Goal: Transaction & Acquisition: Purchase product/service

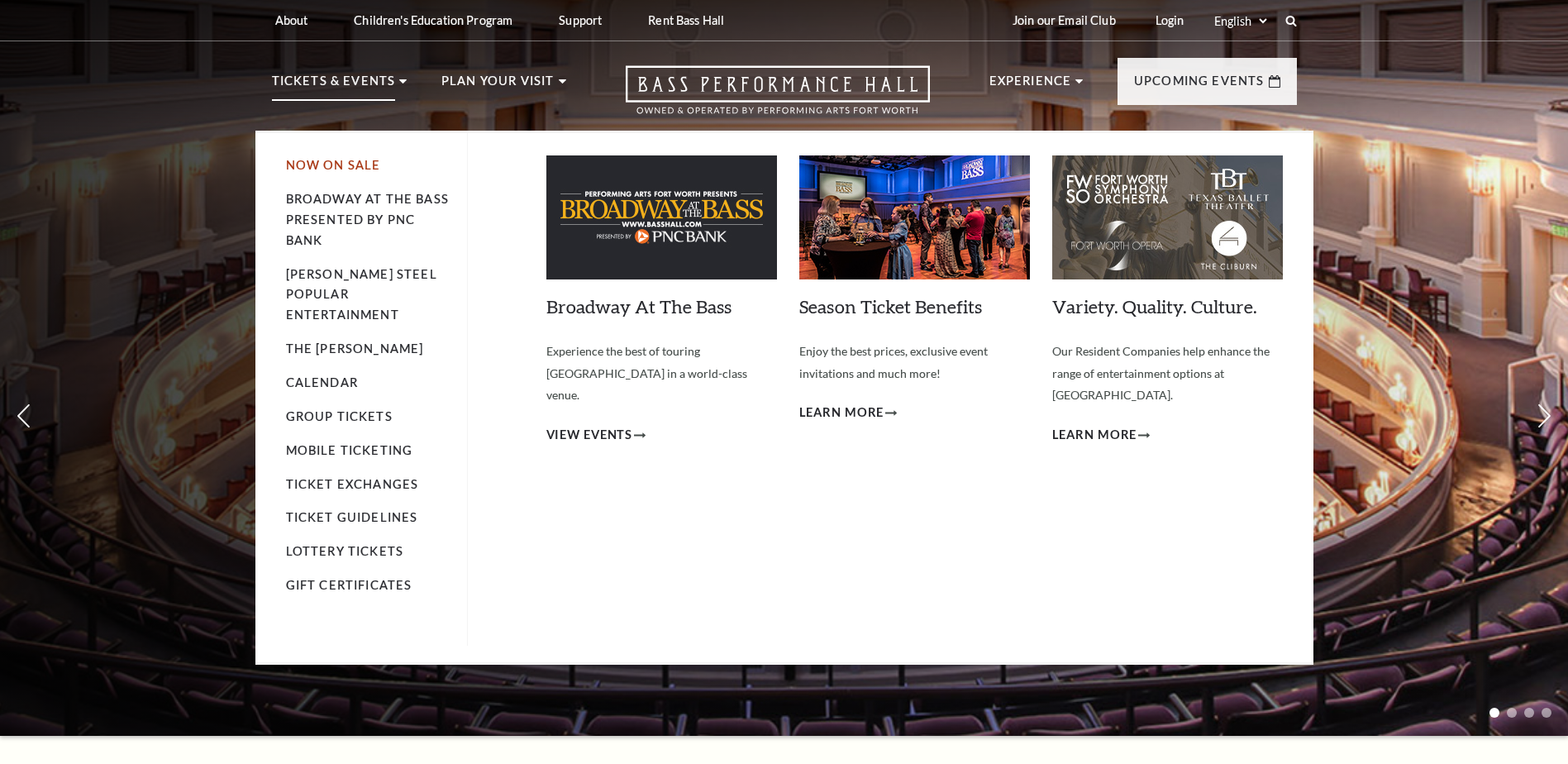
click at [344, 162] on link "Now On Sale" at bounding box center [333, 164] width 95 height 14
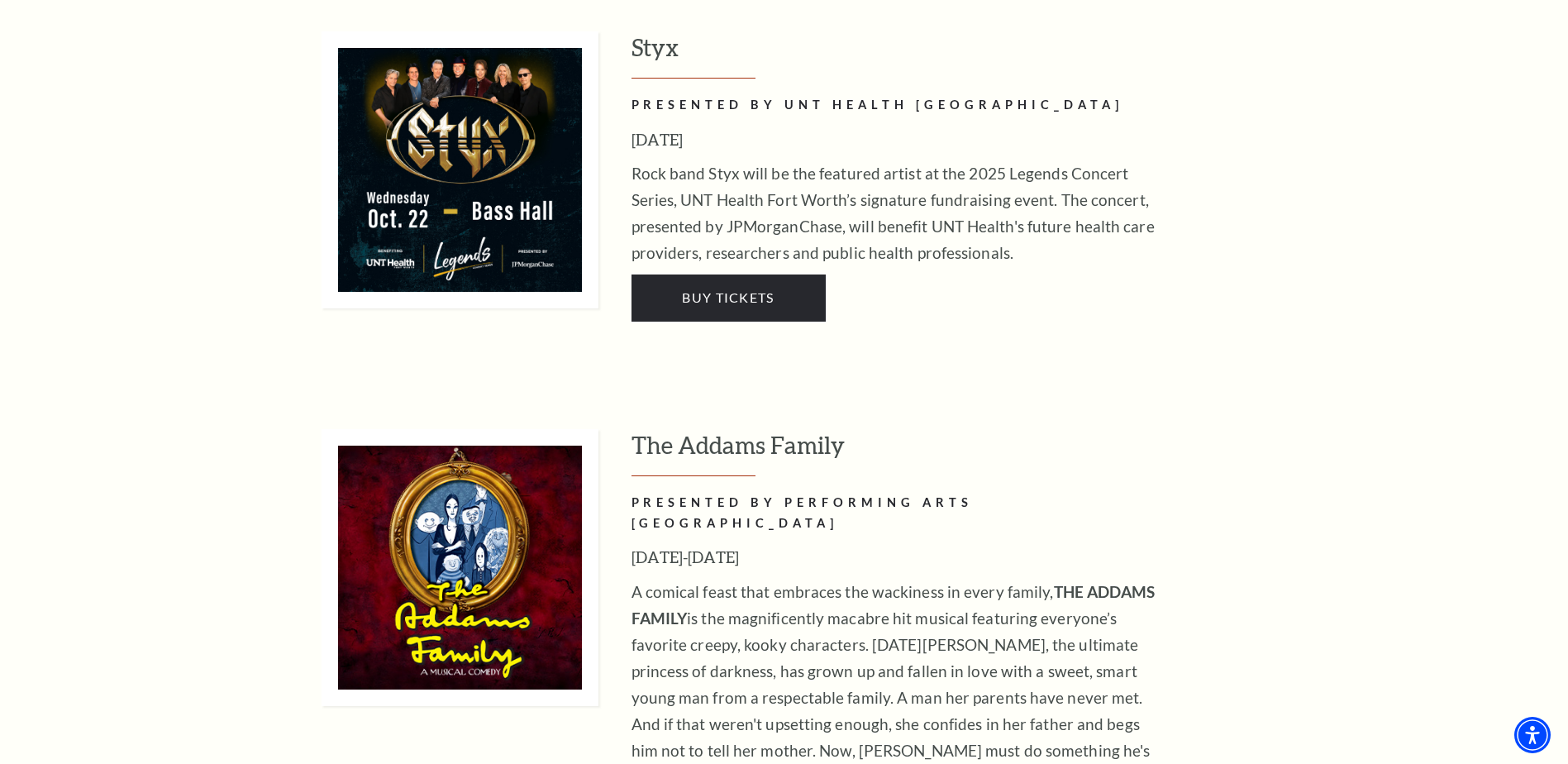
scroll to position [2251, 0]
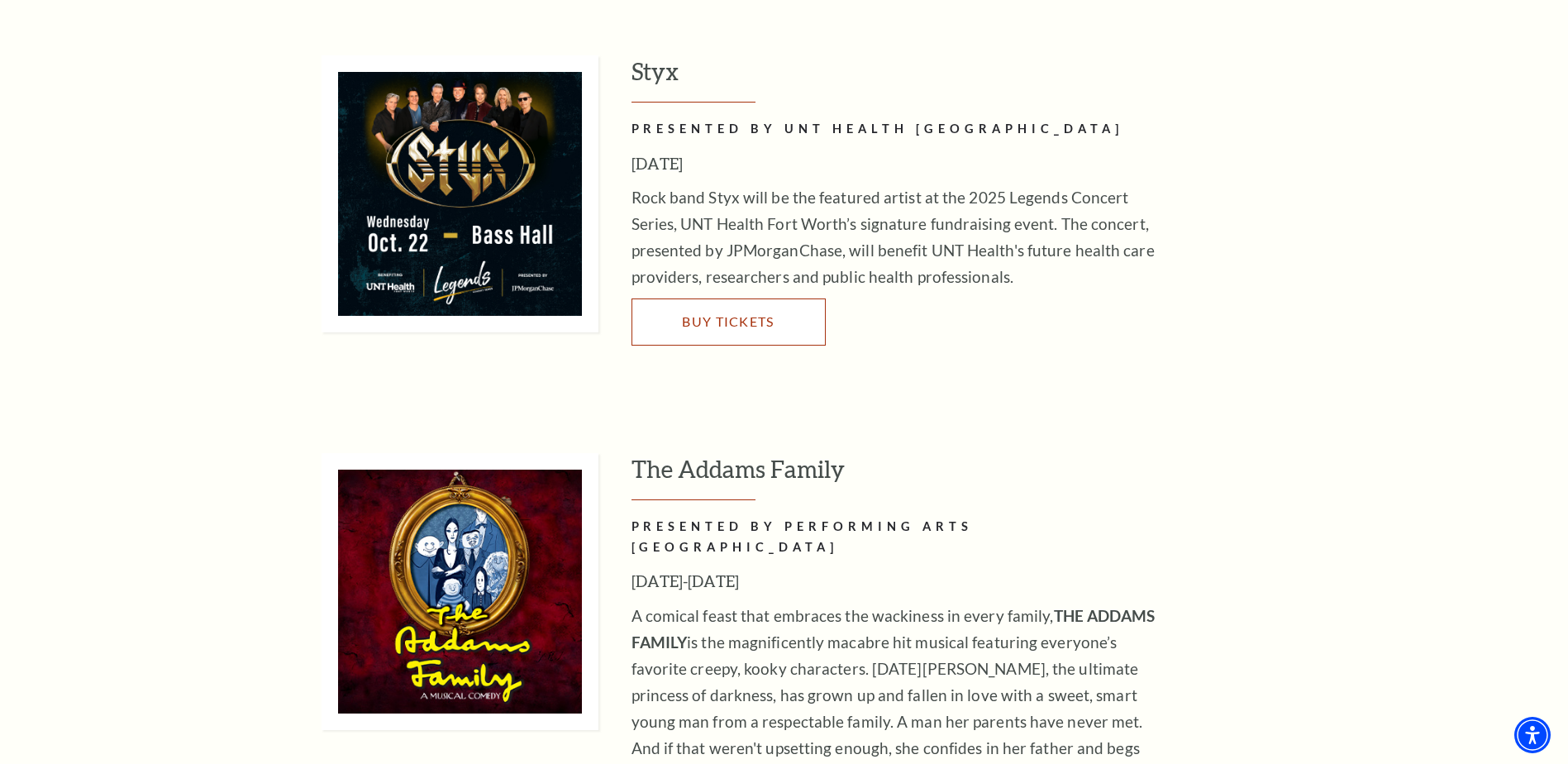
click at [719, 314] on span "Buy Tickets" at bounding box center [727, 321] width 92 height 16
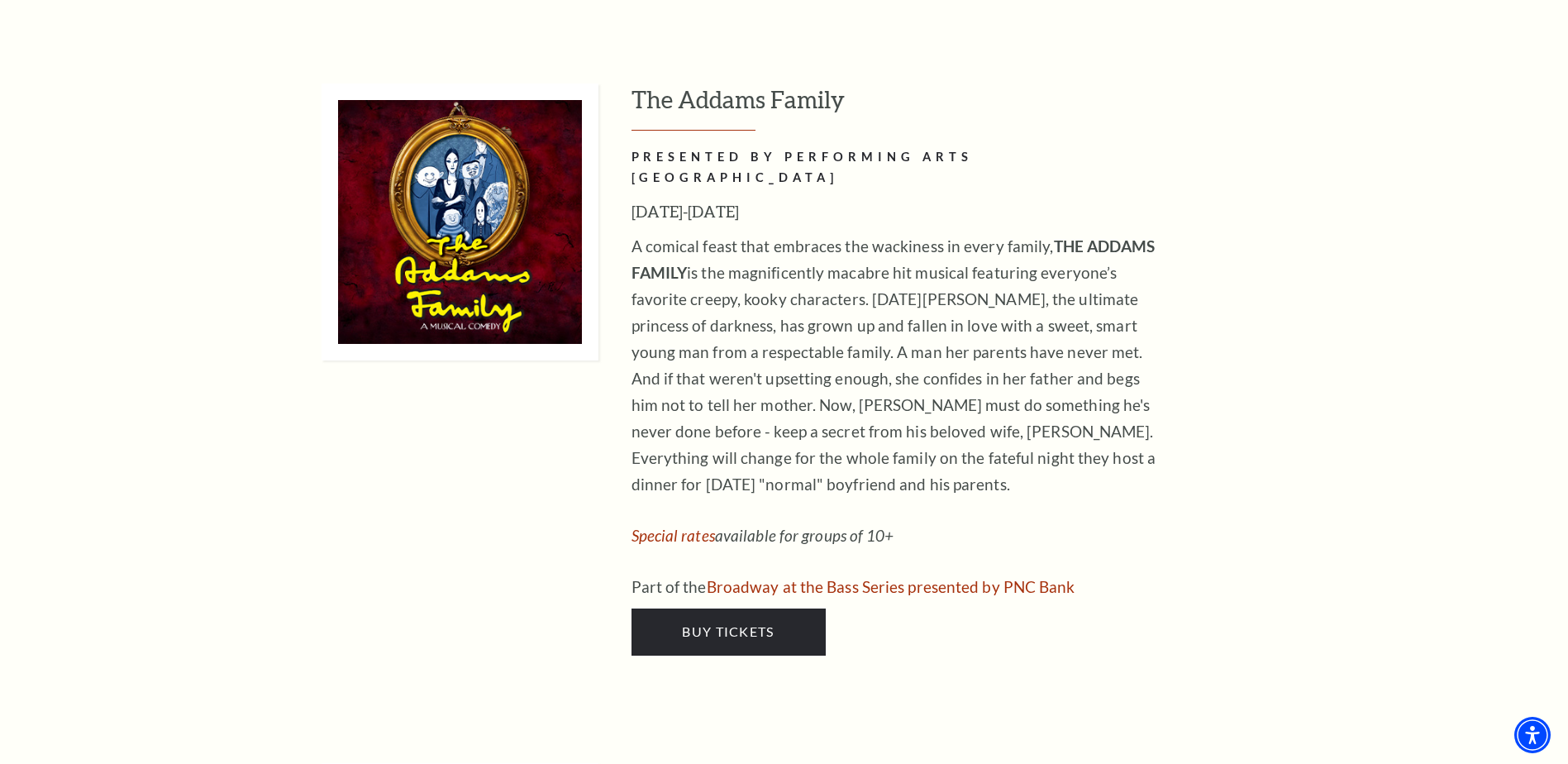
scroll to position [2645, 0]
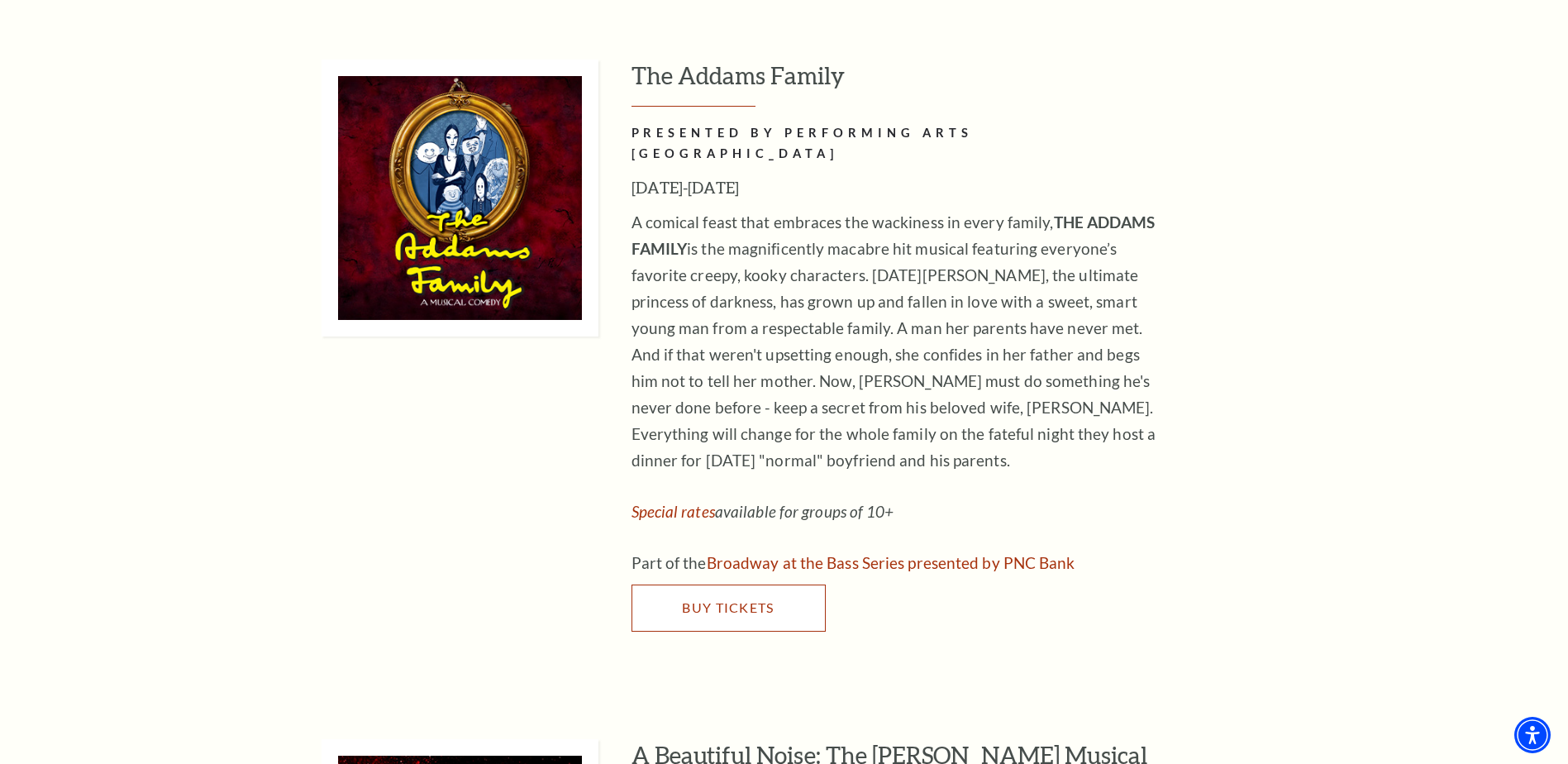
click at [714, 585] on link "Buy Tickets" at bounding box center [728, 608] width 194 height 46
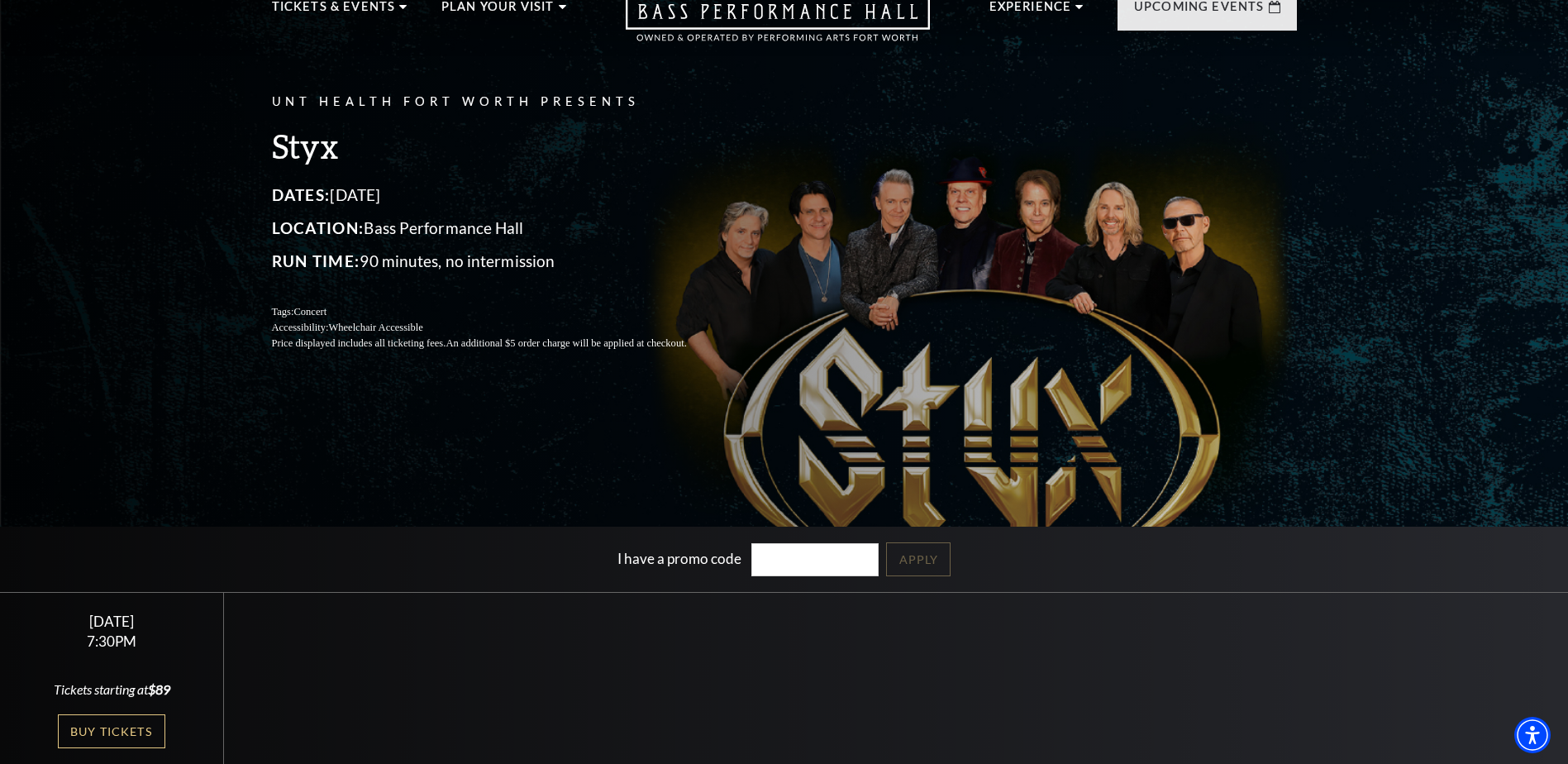
scroll to position [83, 0]
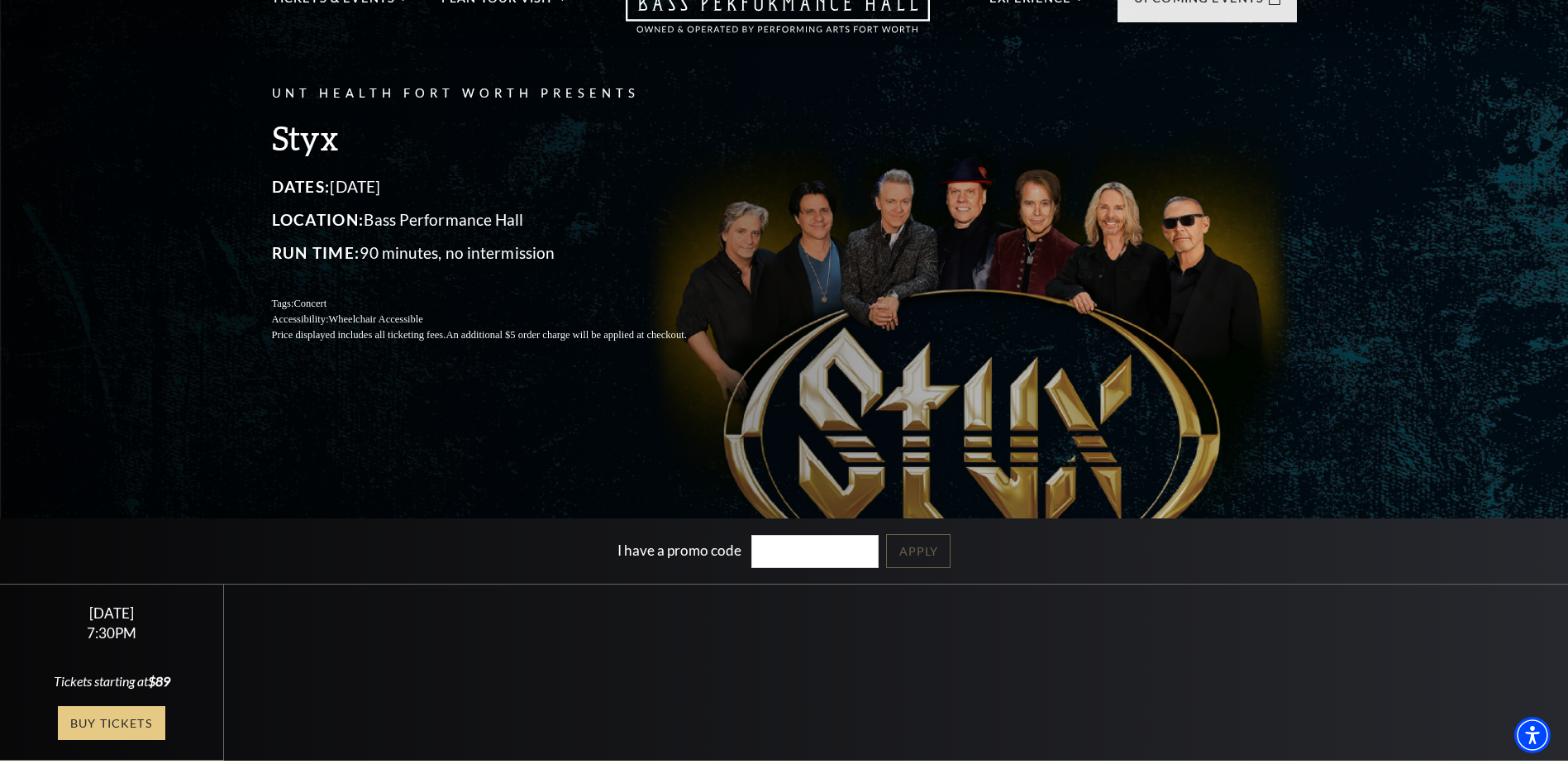
click at [104, 716] on link "Buy Tickets" at bounding box center [112, 723] width 108 height 34
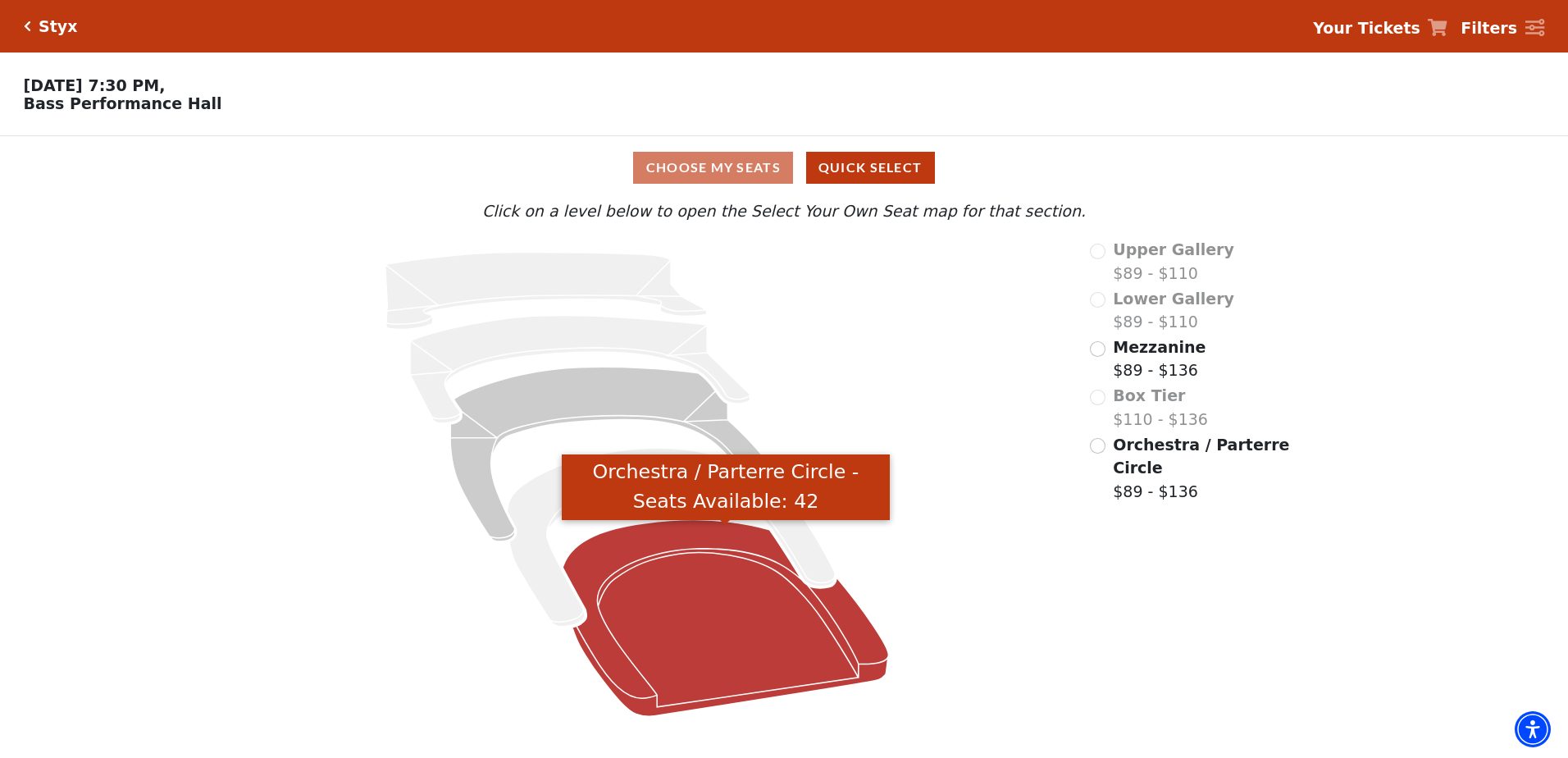
click at [707, 593] on icon "Orchestra / Parterre Circle - Seats Available: 42" at bounding box center [726, 618] width 326 height 197
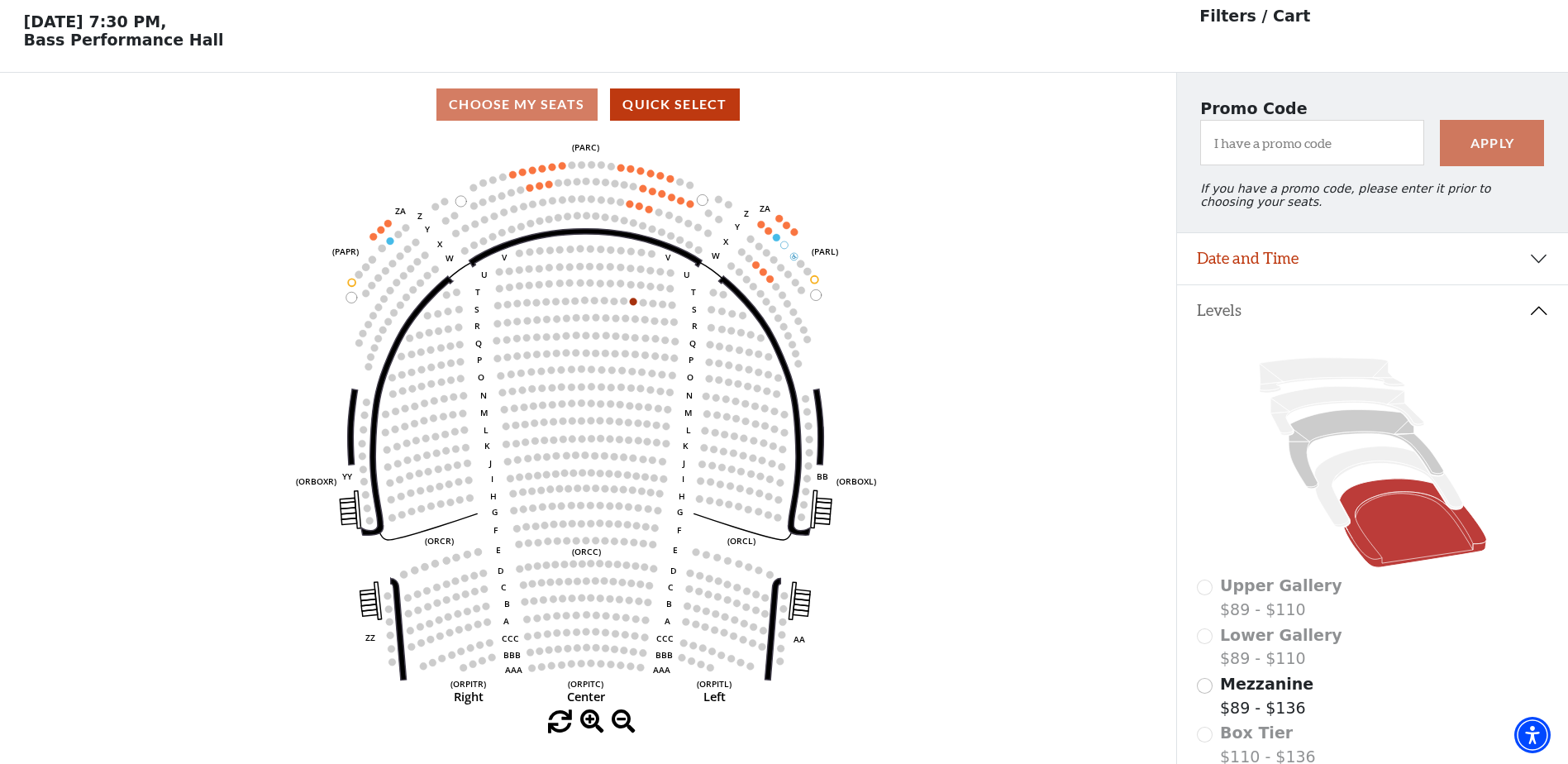
scroll to position [77, 0]
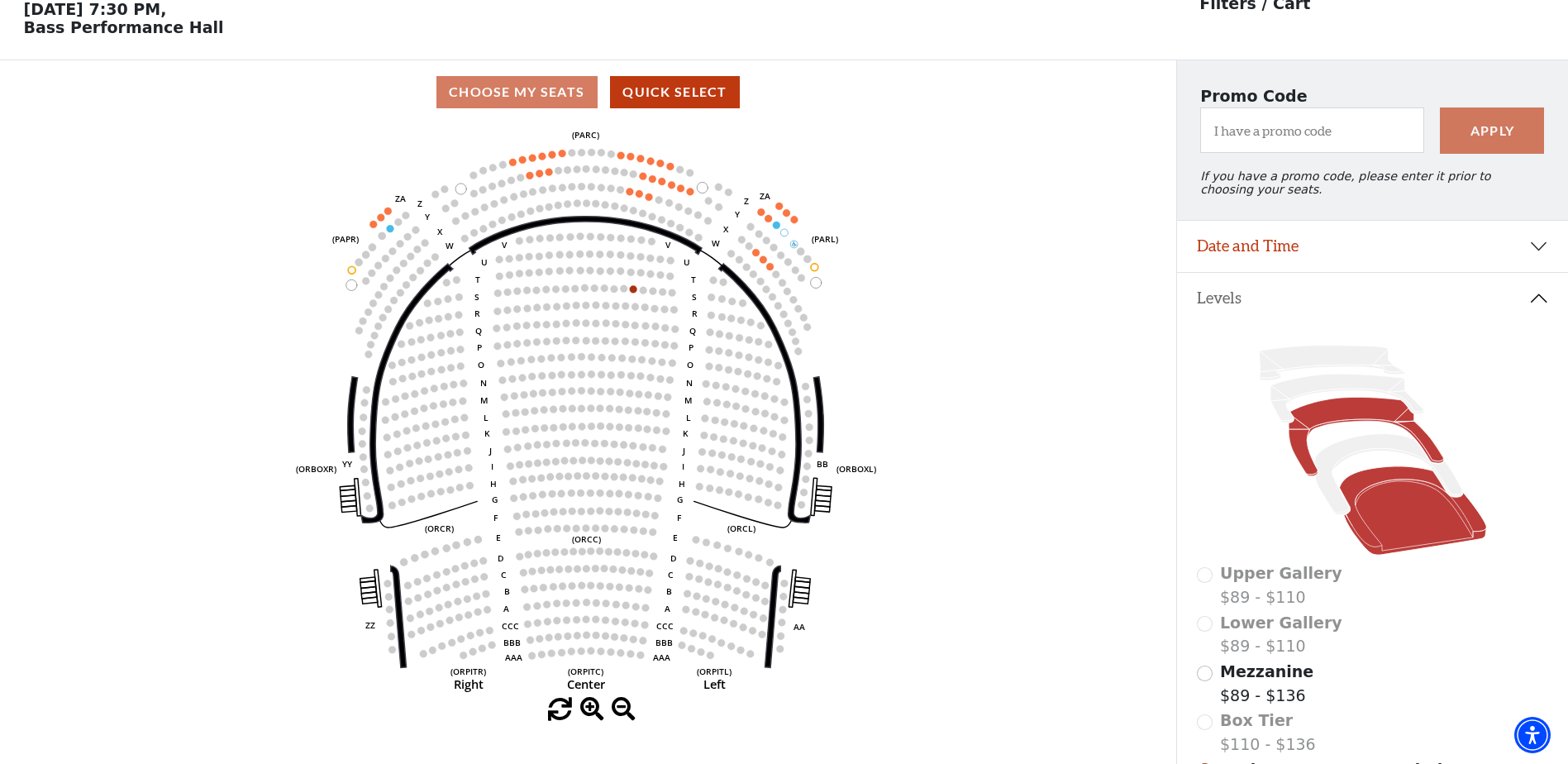
click at [1352, 425] on icon at bounding box center [1366, 436] width 154 height 79
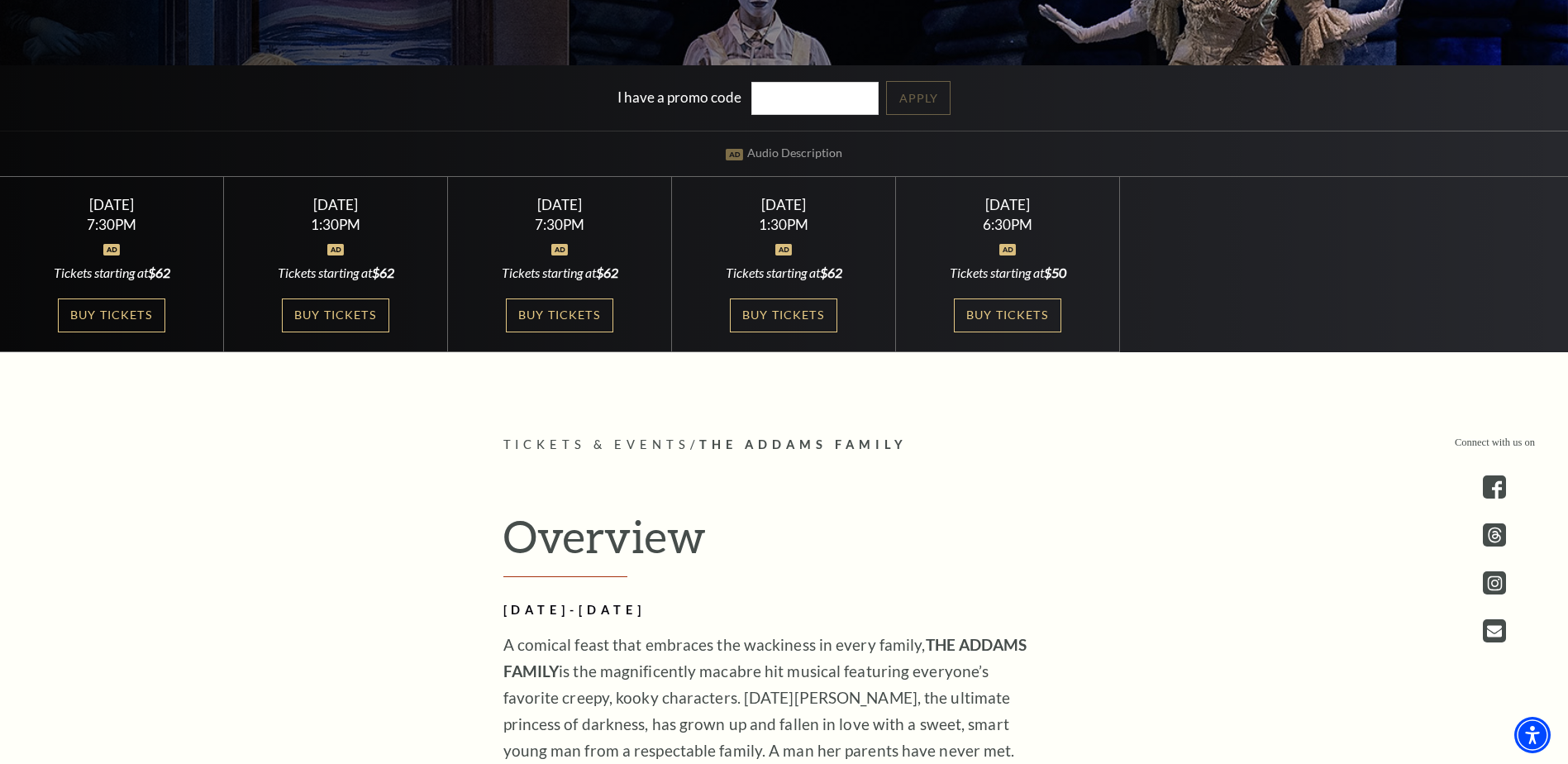
scroll to position [540, 0]
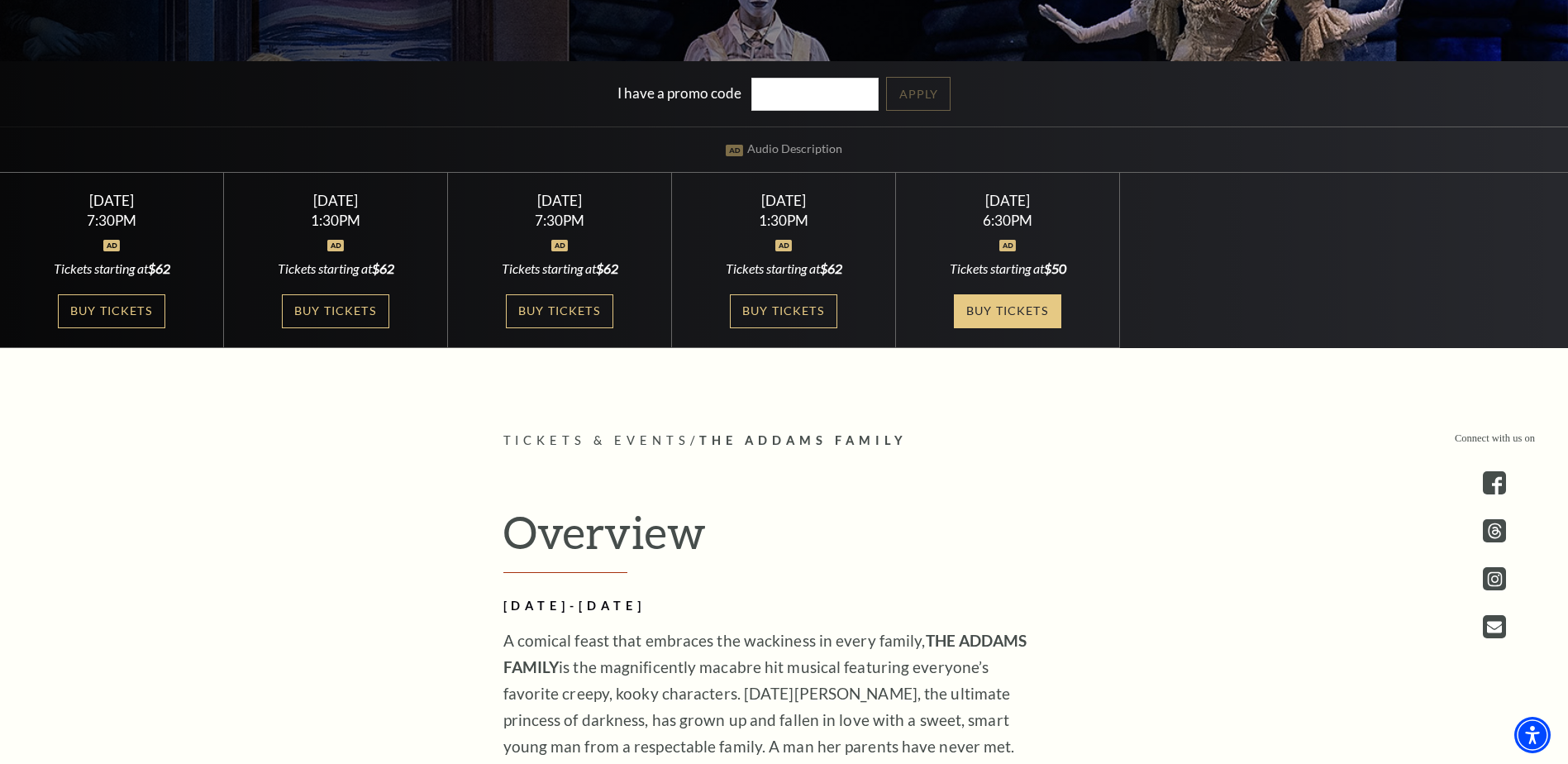
click at [963, 304] on link "Buy Tickets" at bounding box center [1007, 311] width 108 height 34
click at [745, 314] on link "Buy Tickets" at bounding box center [784, 311] width 108 height 34
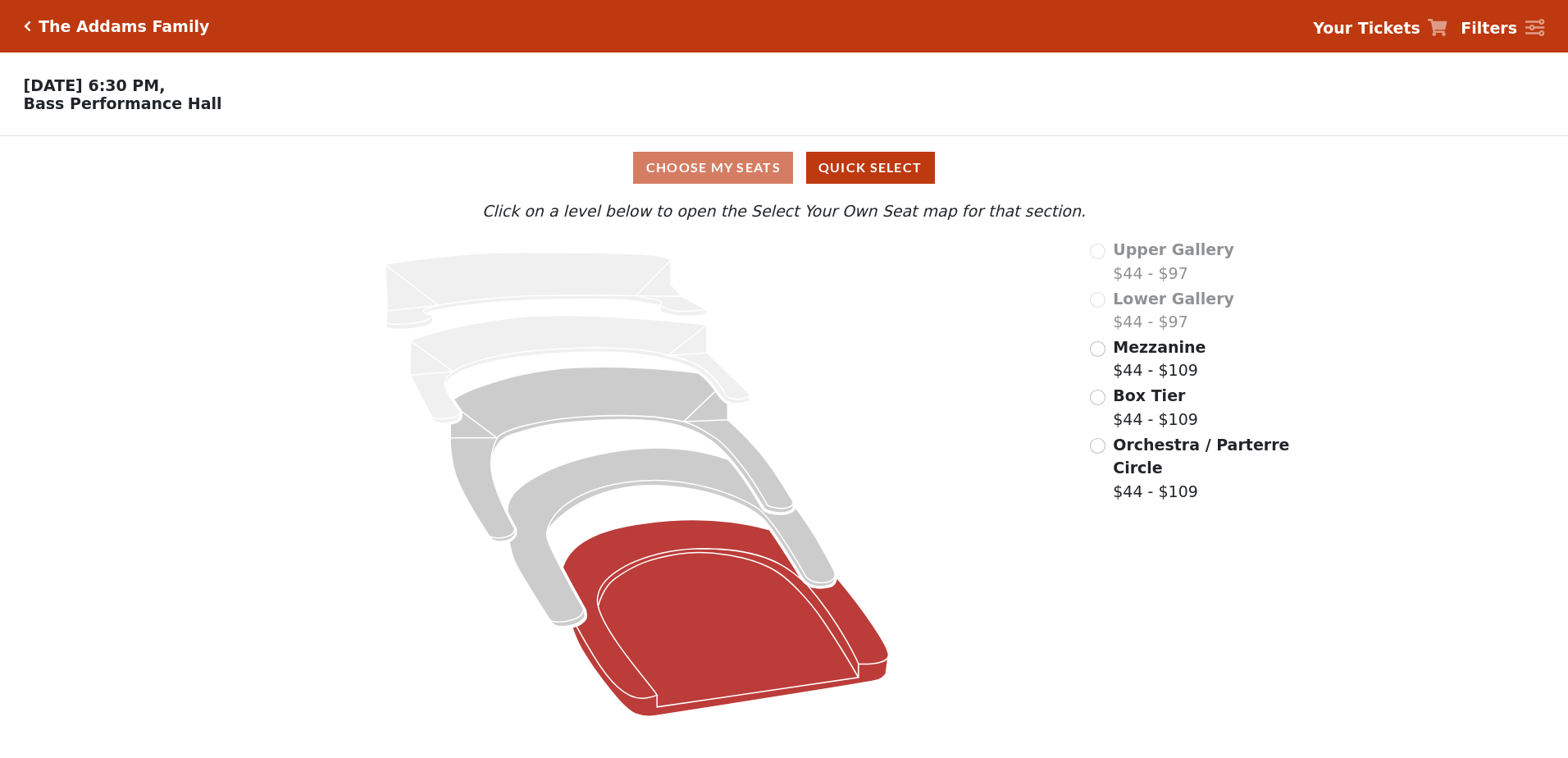
click at [760, 627] on icon at bounding box center [726, 618] width 326 height 197
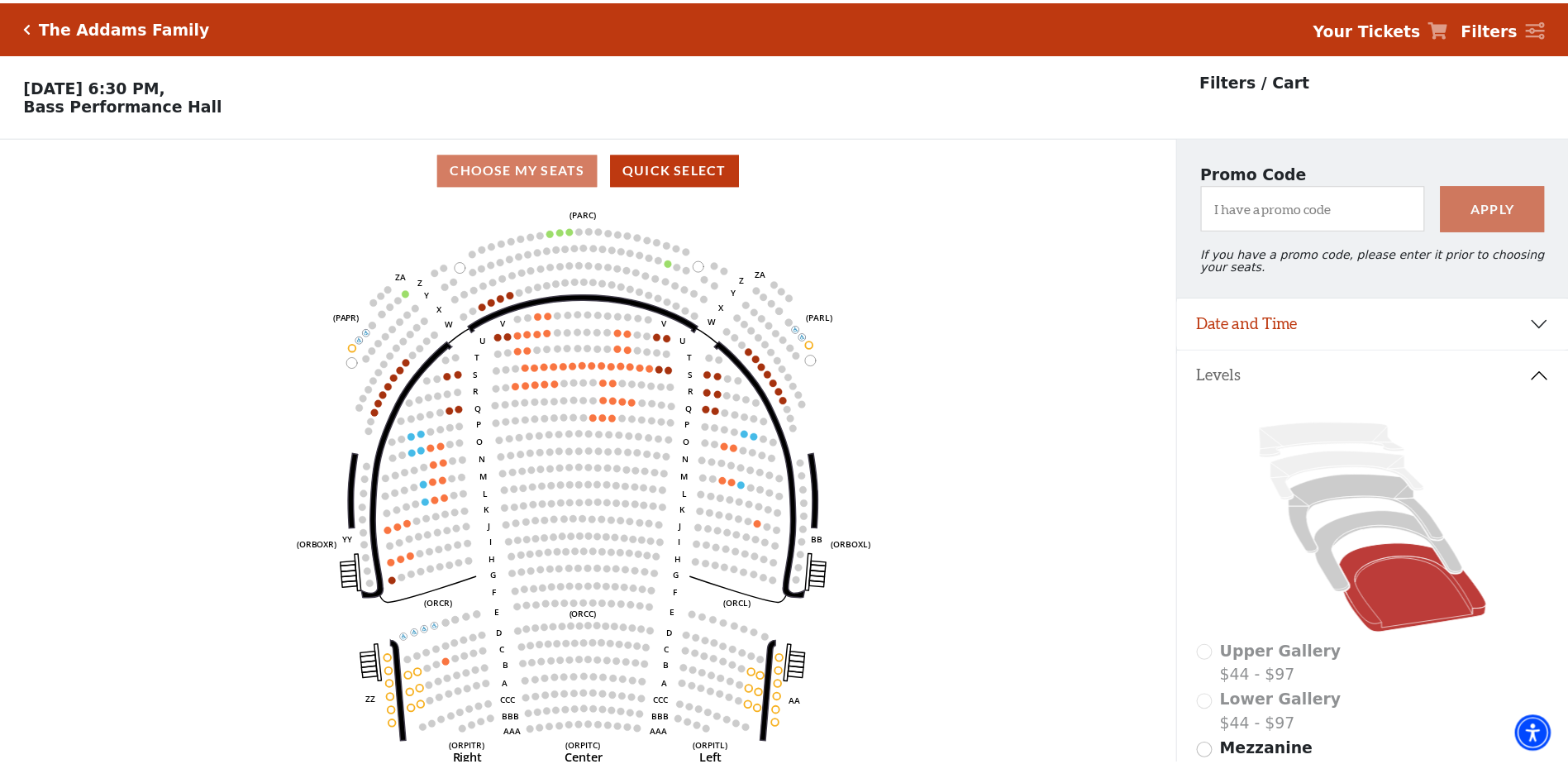
scroll to position [77, 0]
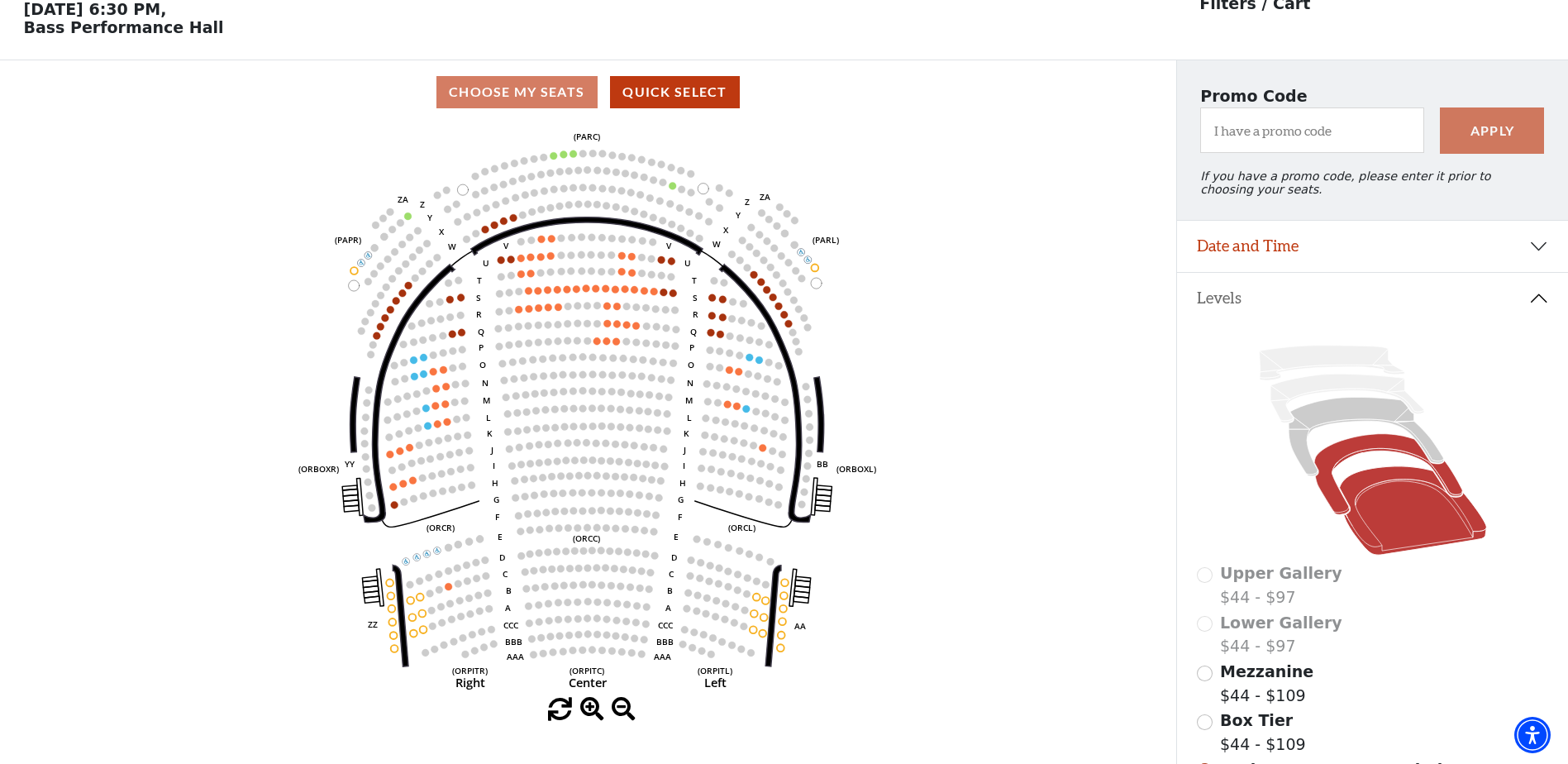
click at [1343, 459] on icon at bounding box center [1388, 474] width 148 height 81
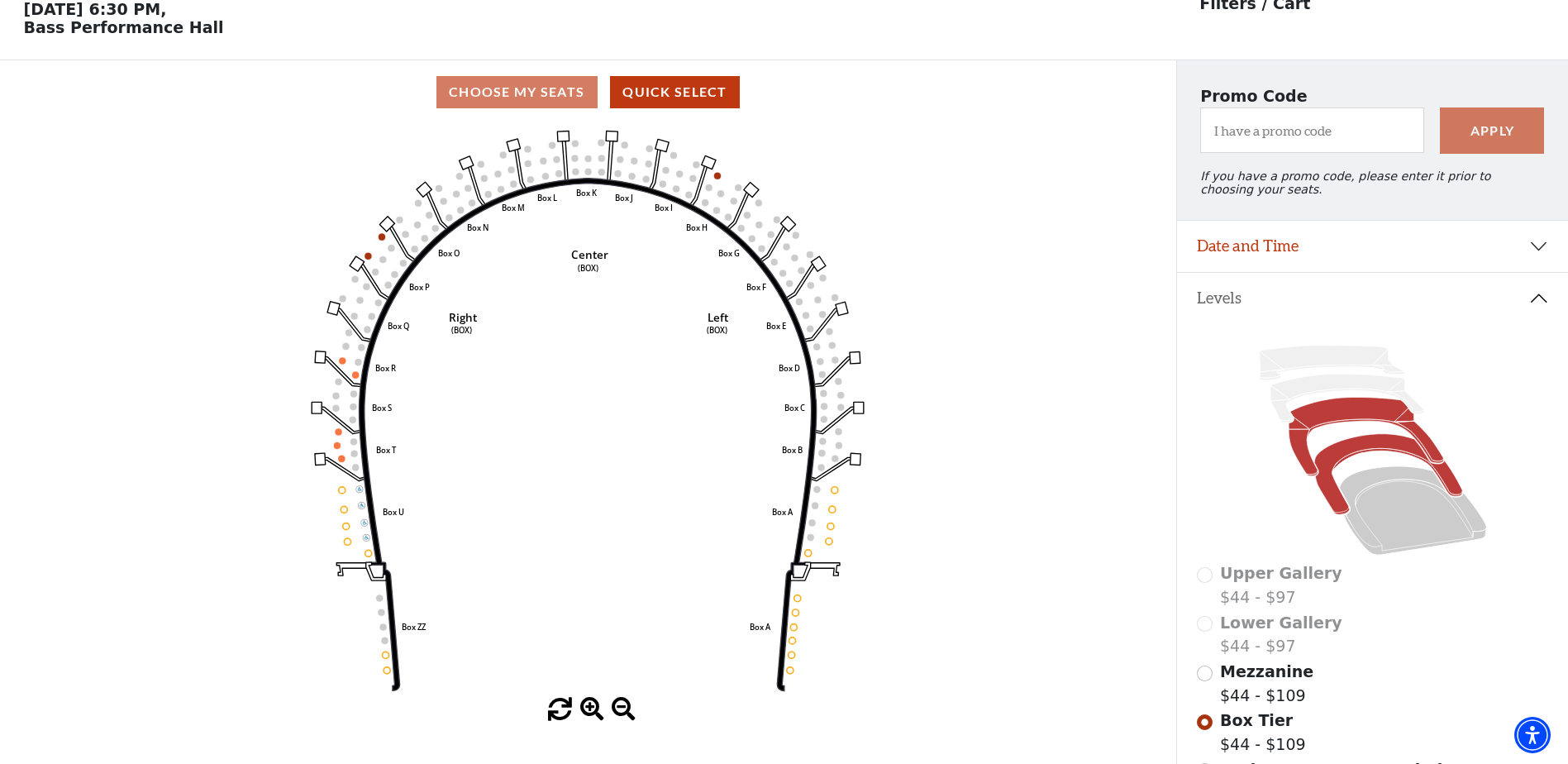
click at [1355, 416] on icon at bounding box center [1366, 436] width 154 height 79
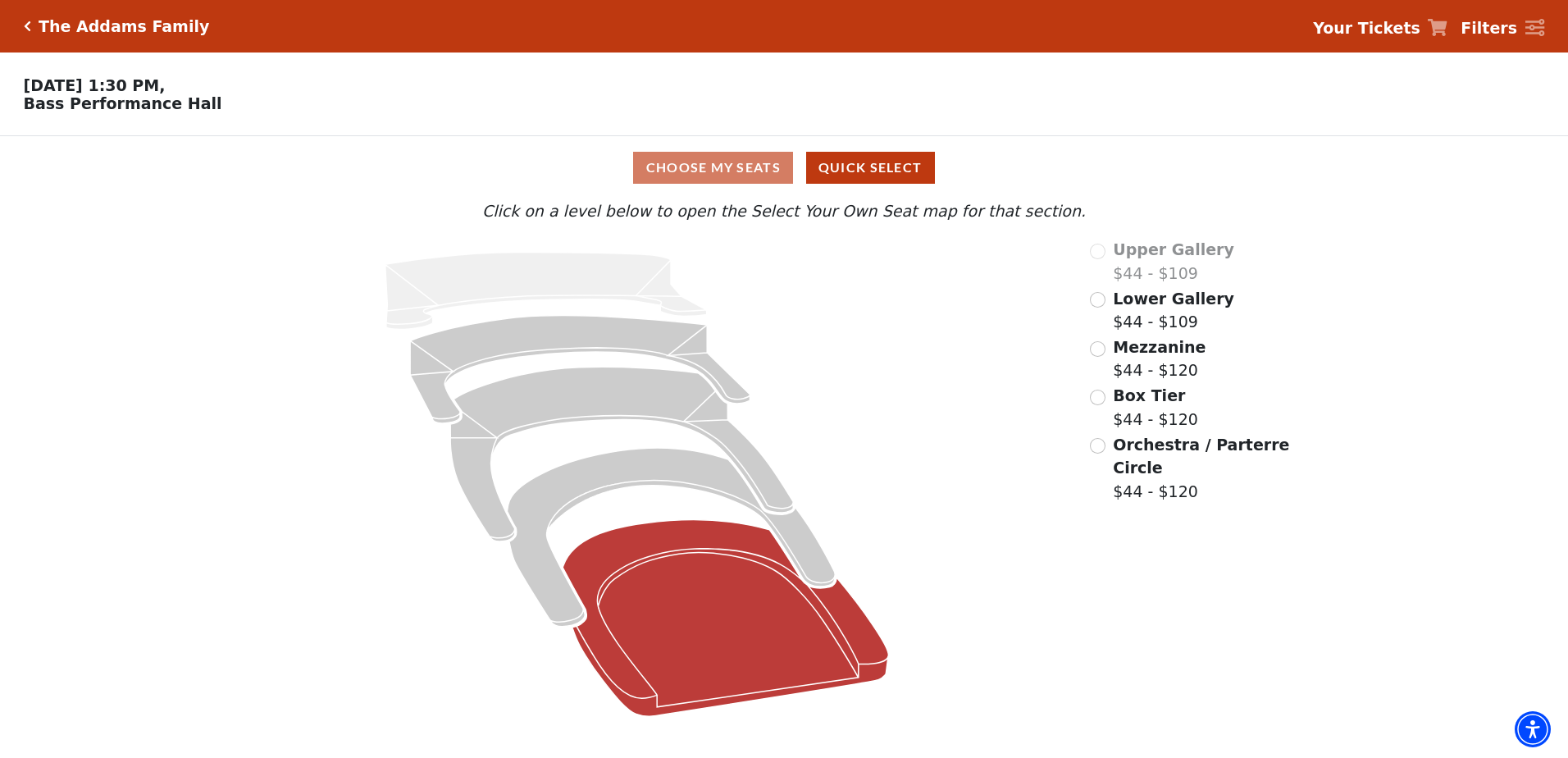
click at [698, 649] on icon at bounding box center [726, 618] width 326 height 197
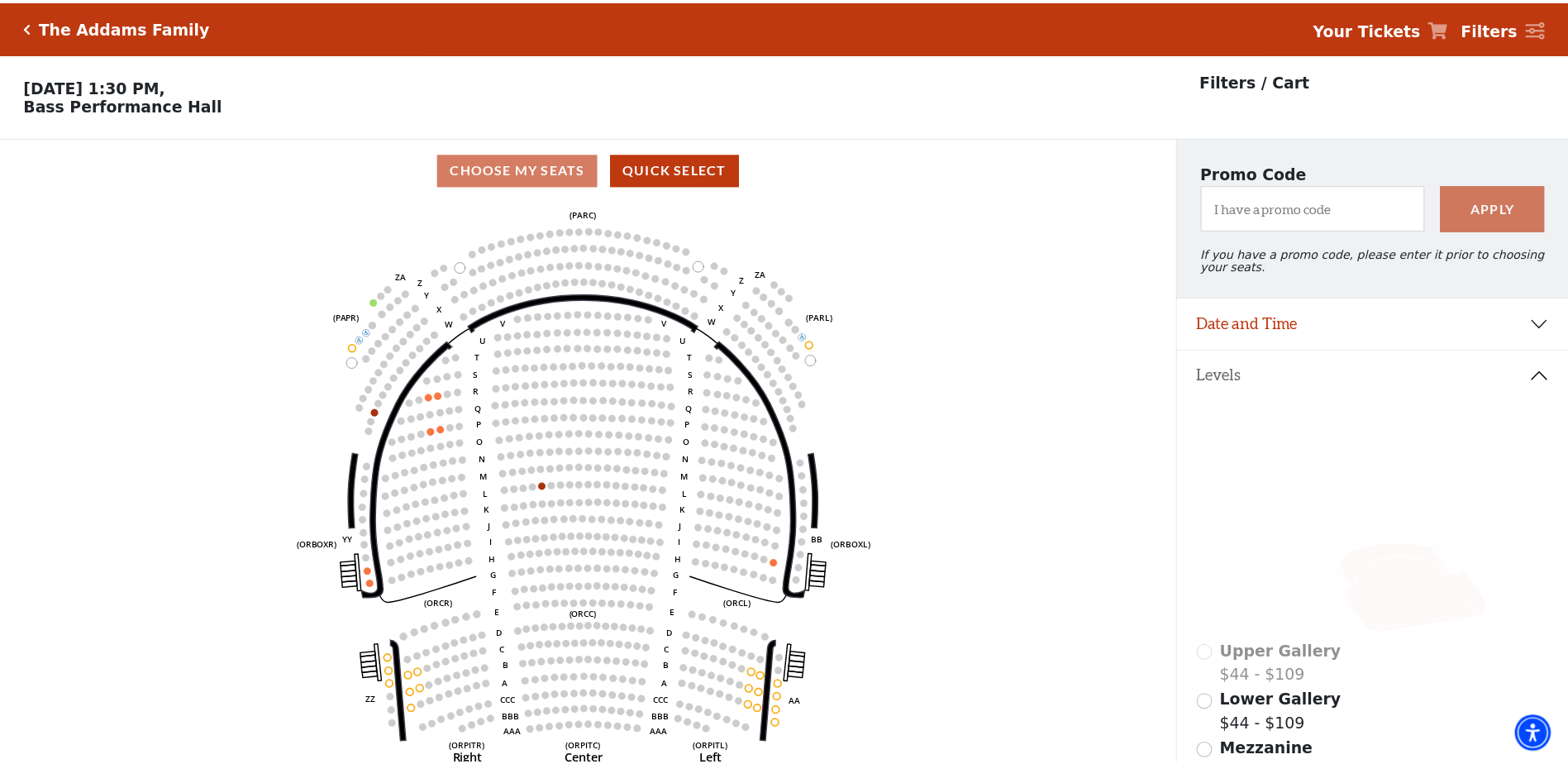
scroll to position [77, 0]
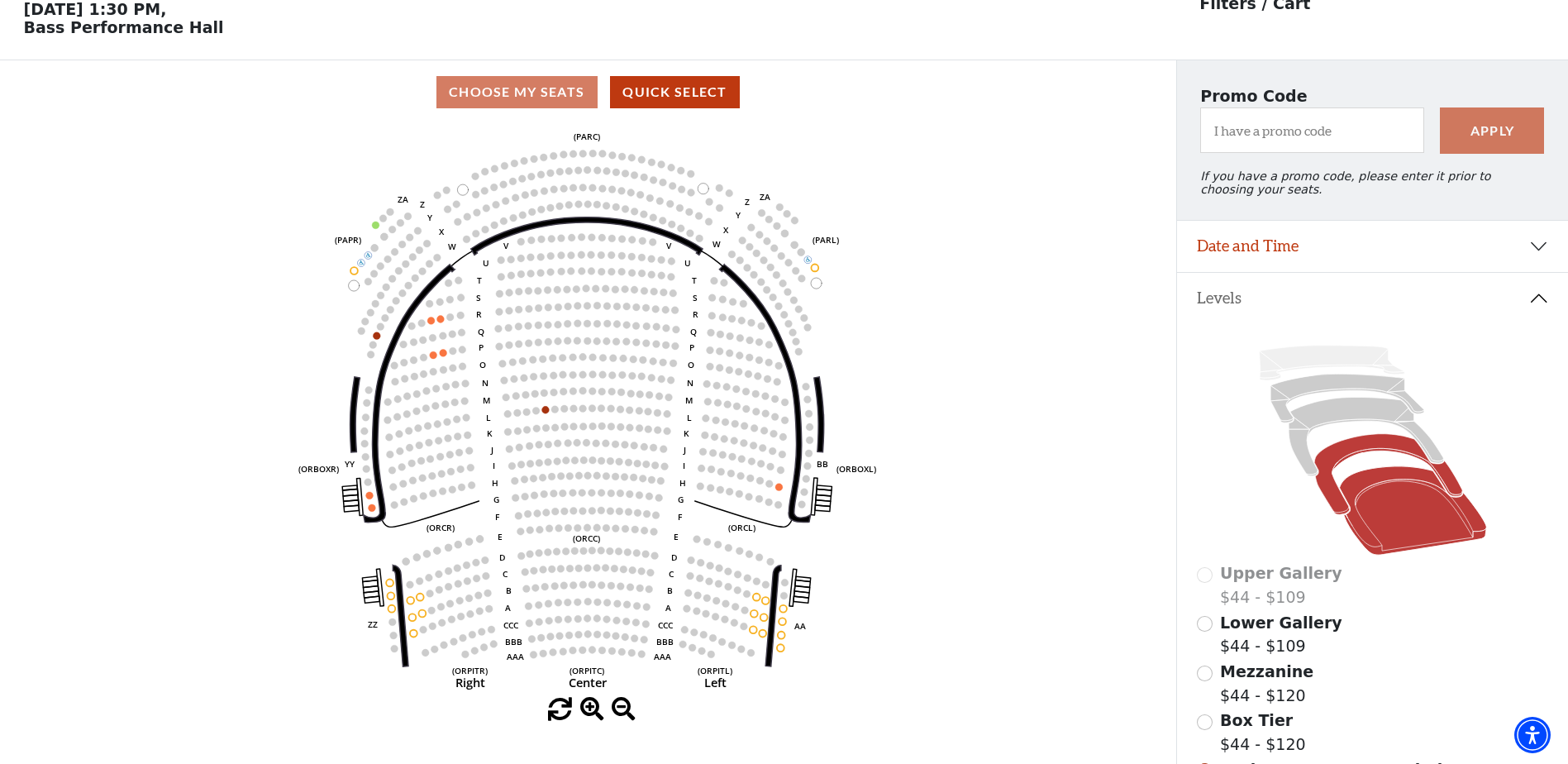
click at [1382, 454] on icon at bounding box center [1388, 474] width 148 height 81
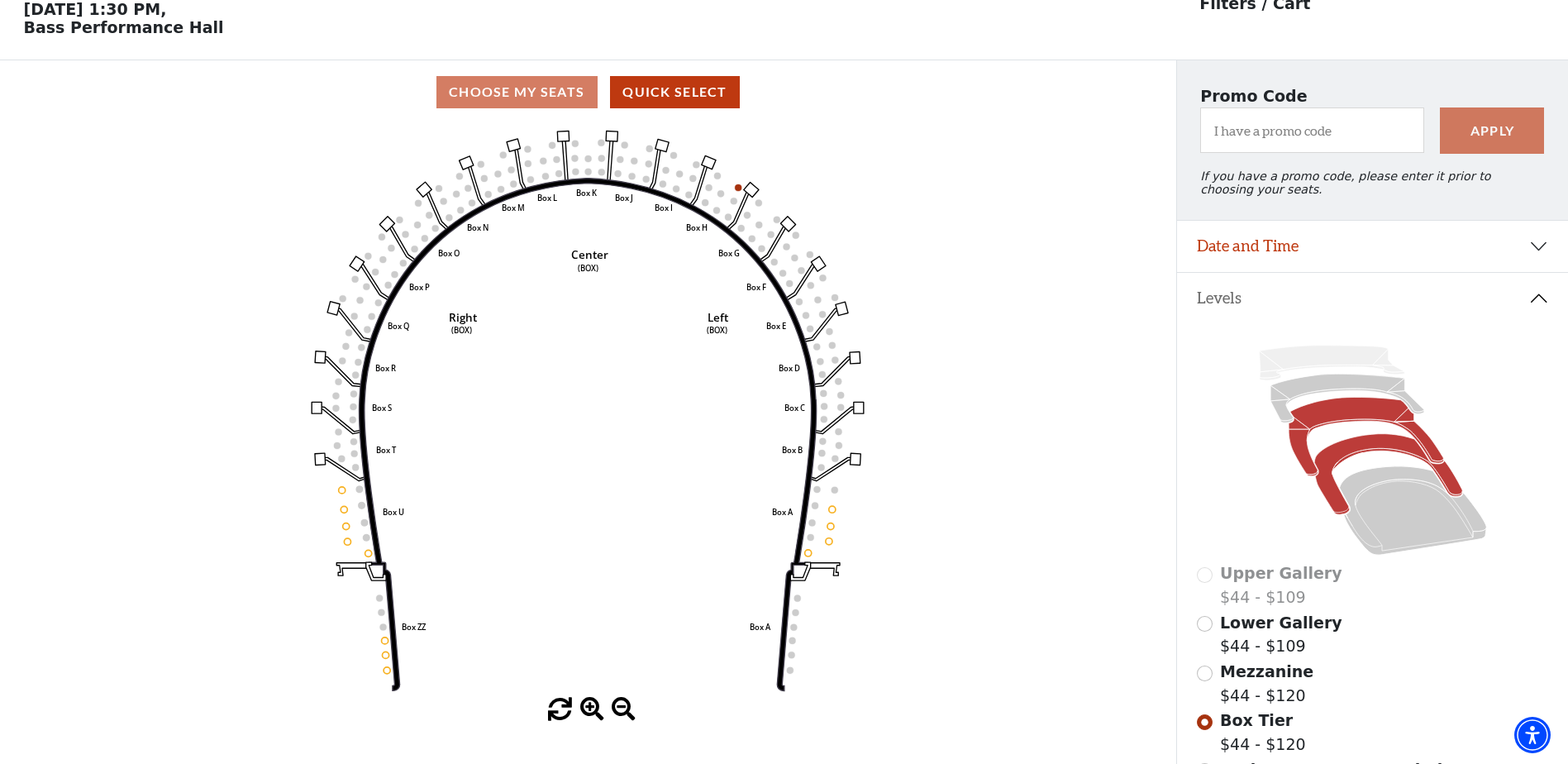
click at [1382, 423] on icon at bounding box center [1366, 436] width 154 height 79
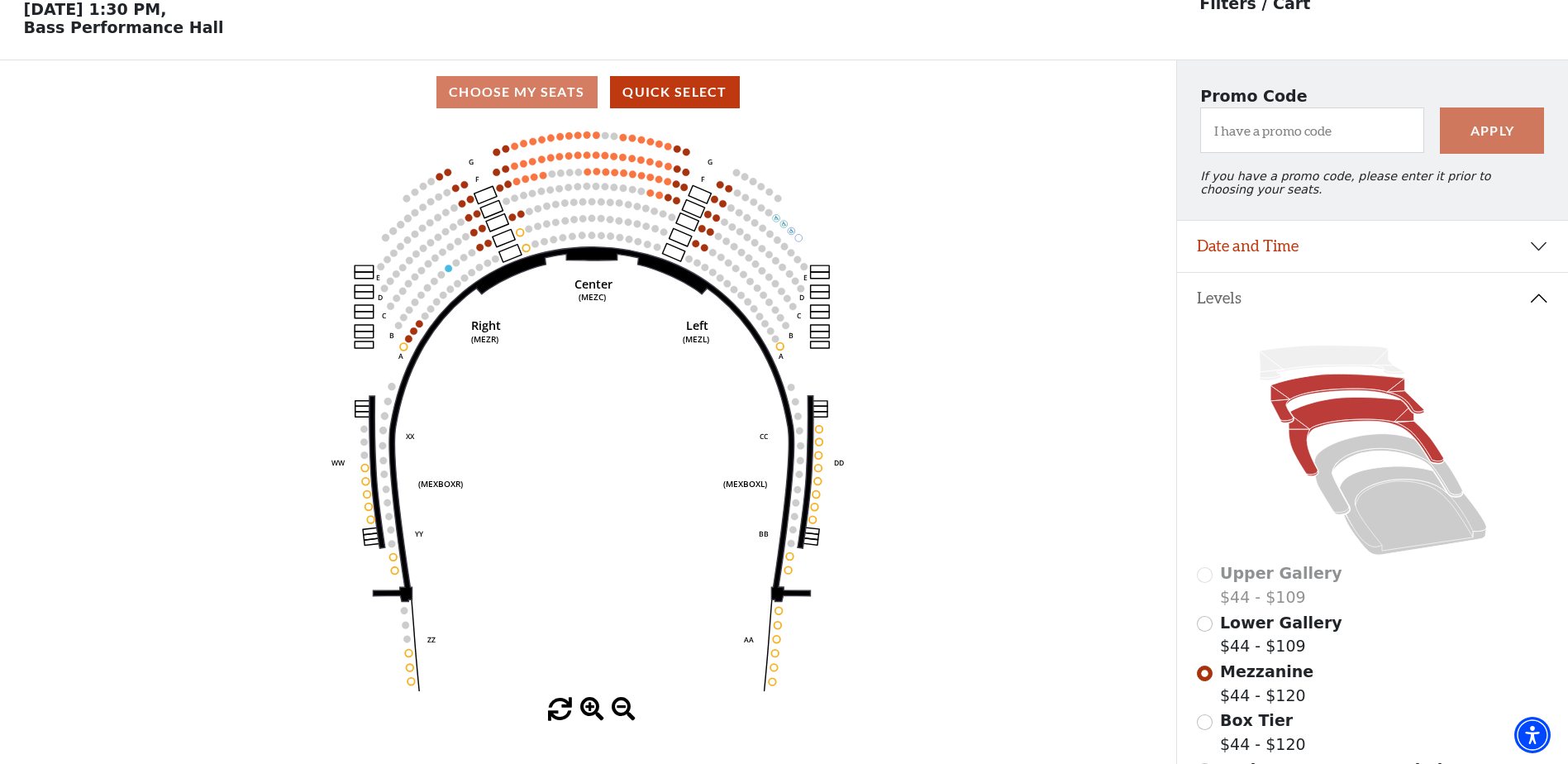
click at [1303, 393] on icon at bounding box center [1347, 398] width 153 height 49
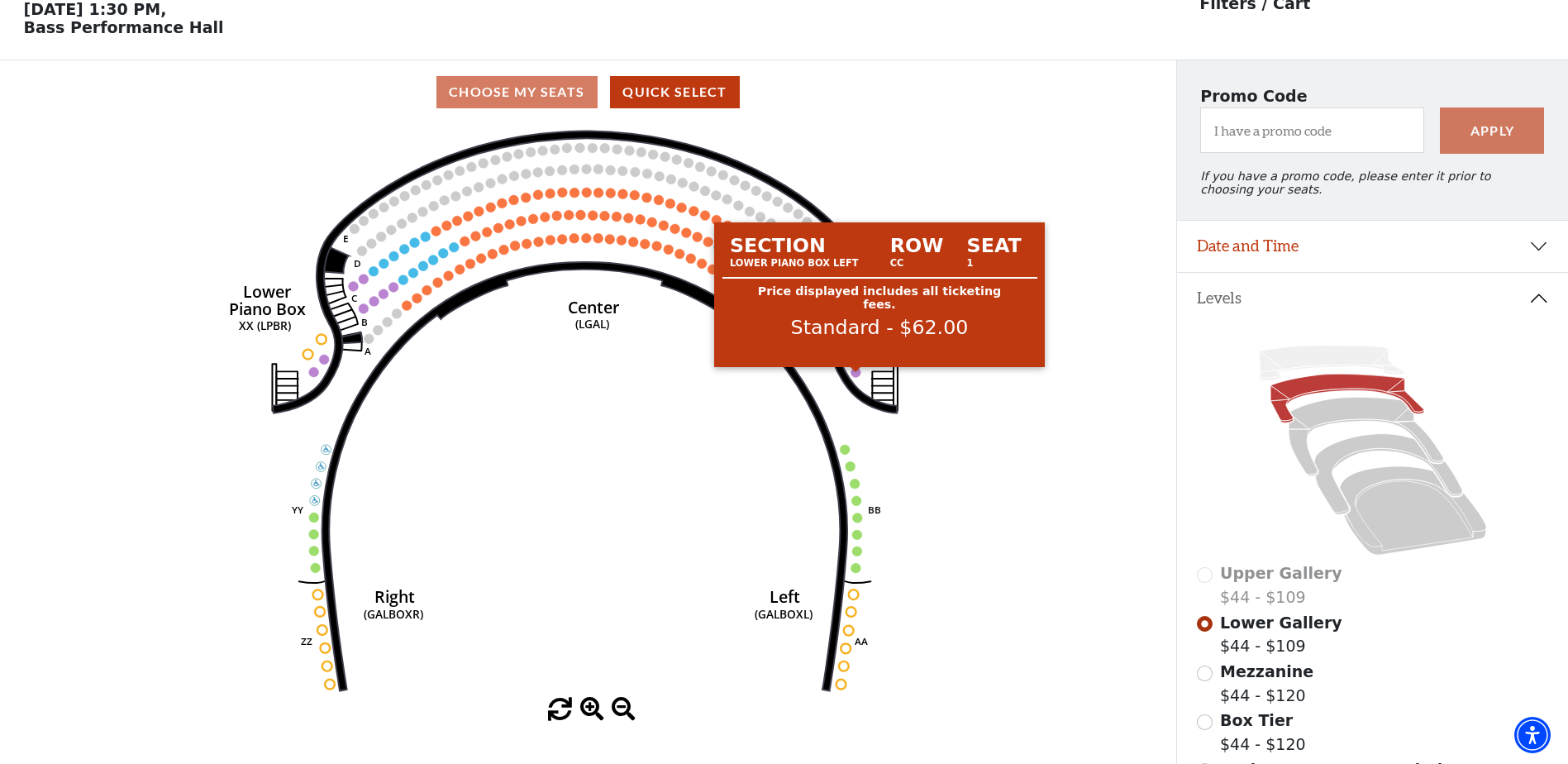
click at [856, 377] on circle at bounding box center [857, 372] width 10 height 10
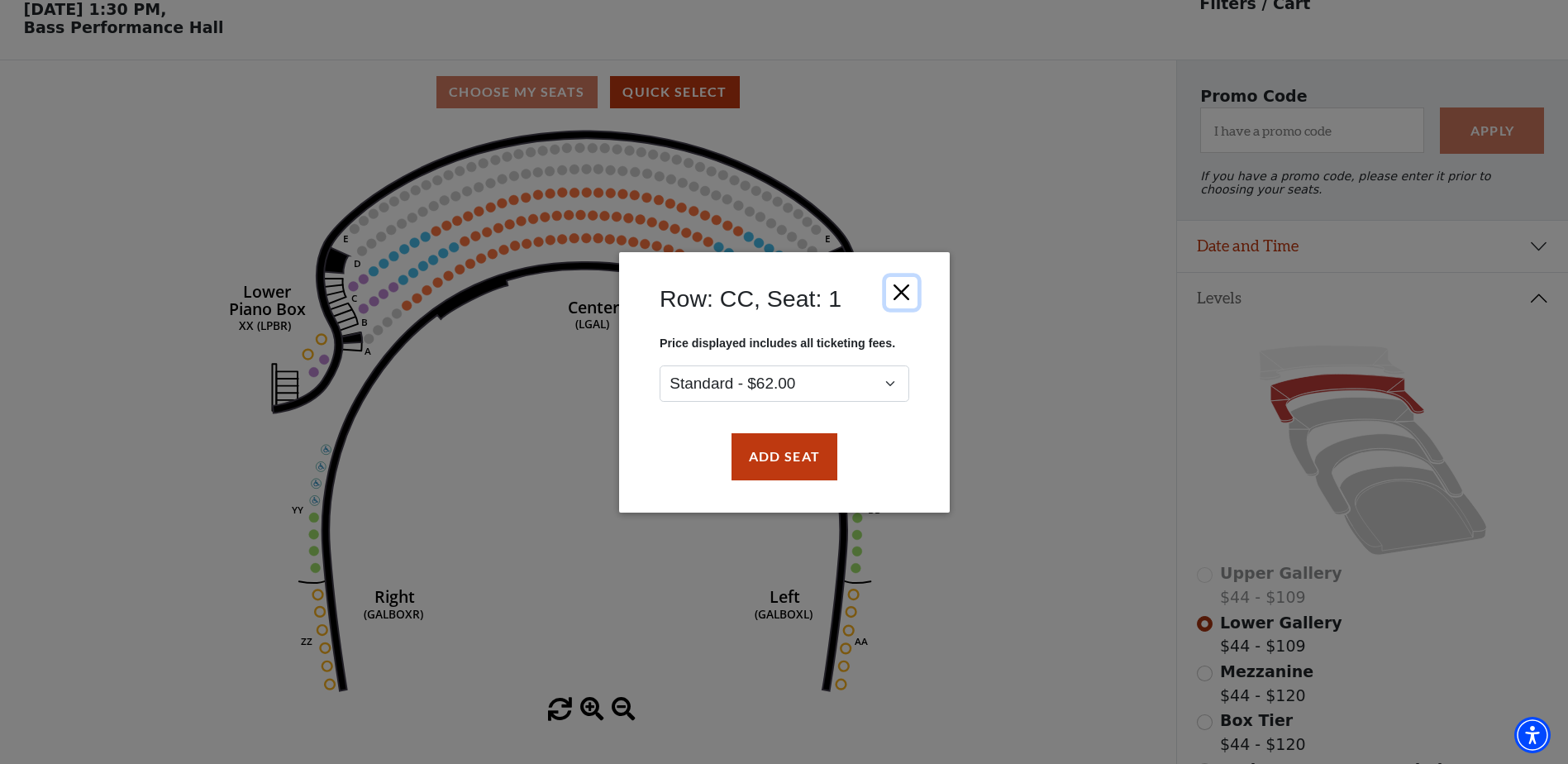
click at [901, 294] on button "Close" at bounding box center [901, 292] width 32 height 32
